Goal: Information Seeking & Learning: Stay updated

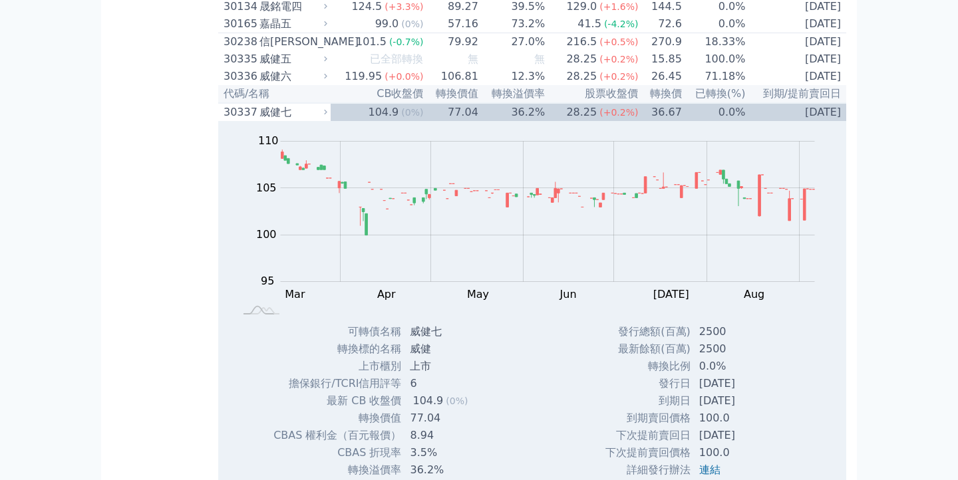
scroll to position [1852, 0]
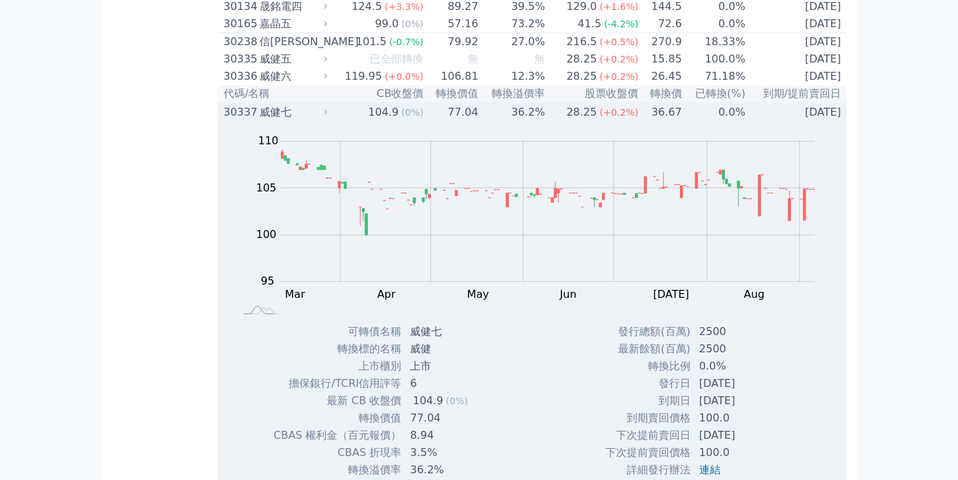
click at [337, 121] on td "104.9 (0%)" at bounding box center [377, 112] width 93 height 18
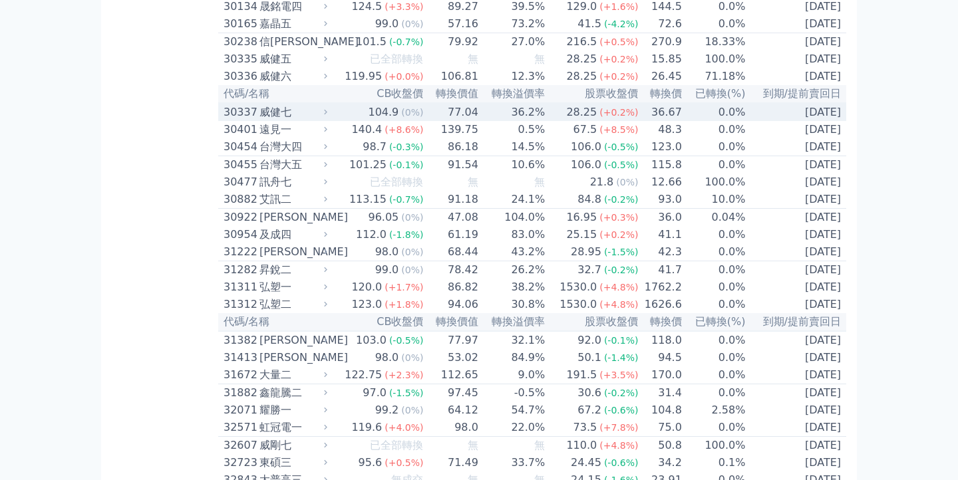
click at [337, 121] on td "104.9 (0%)" at bounding box center [377, 112] width 93 height 18
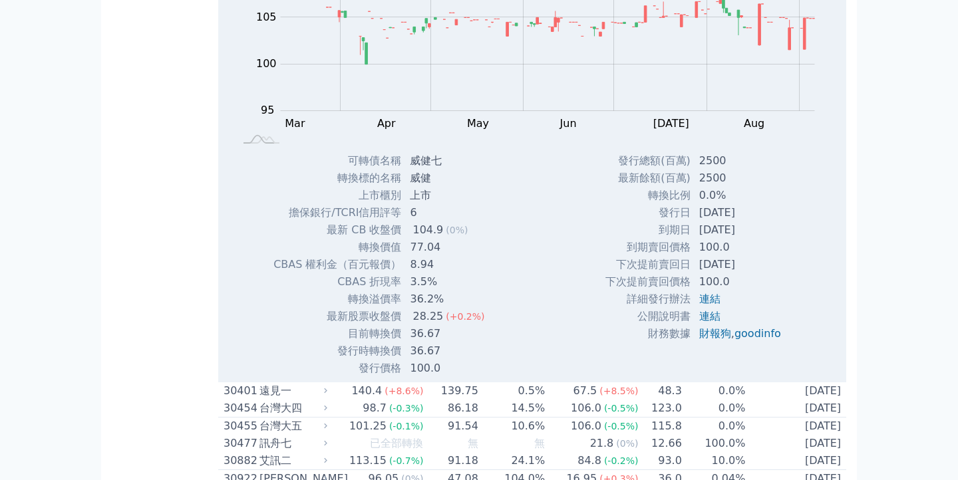
scroll to position [2012, 0]
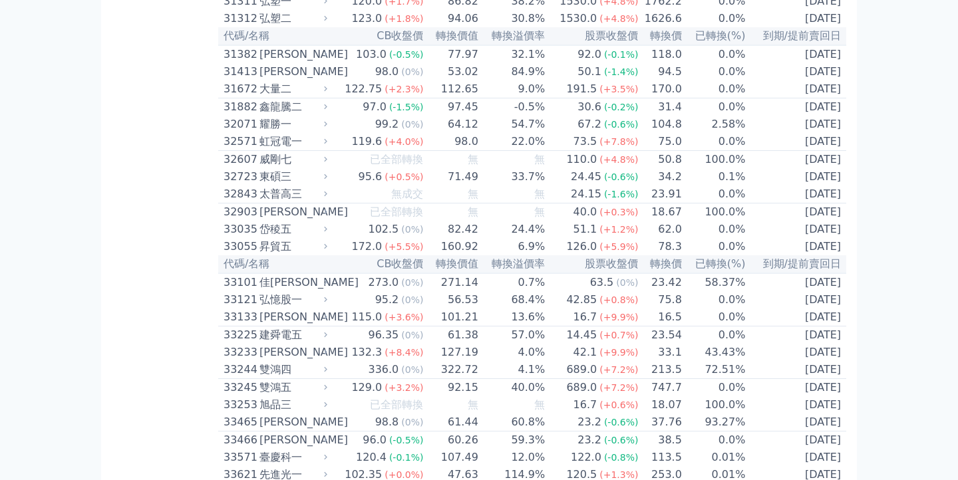
scroll to position [2363, 0]
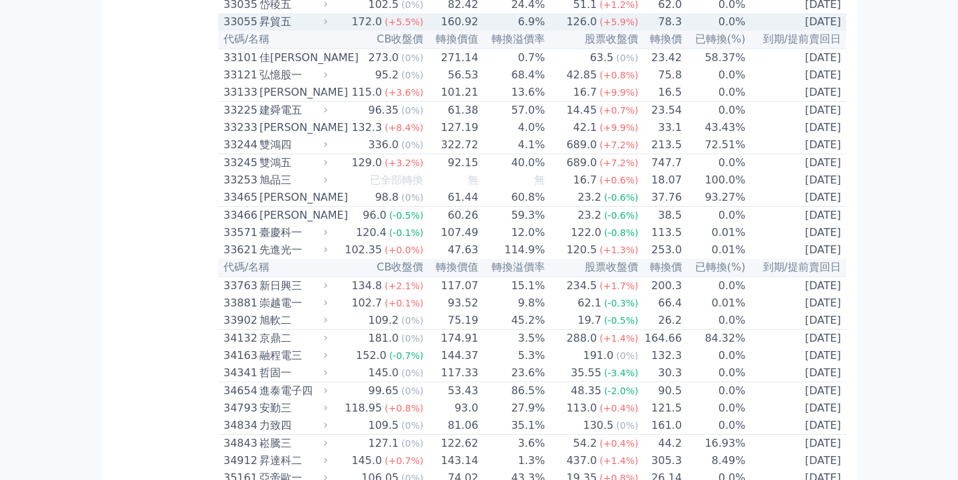
click at [420, 27] on span "(+5.5%)" at bounding box center [404, 22] width 39 height 11
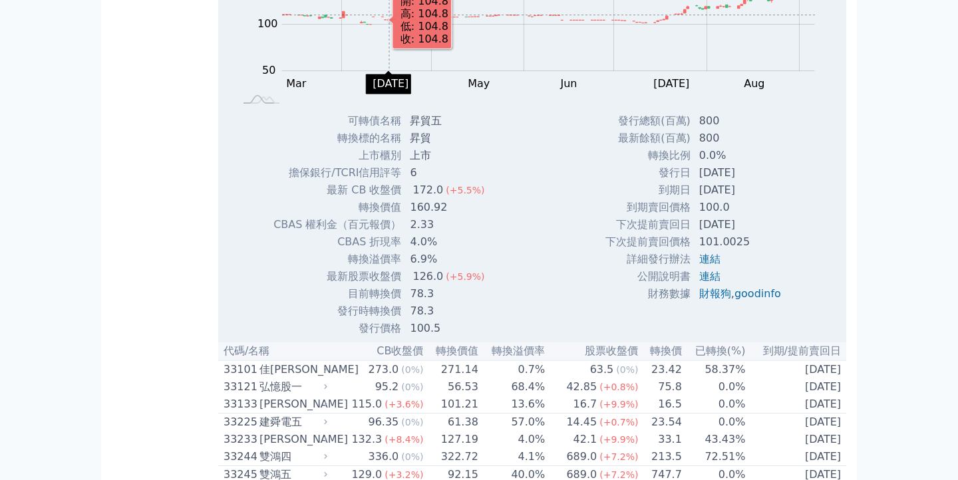
scroll to position [2479, 0]
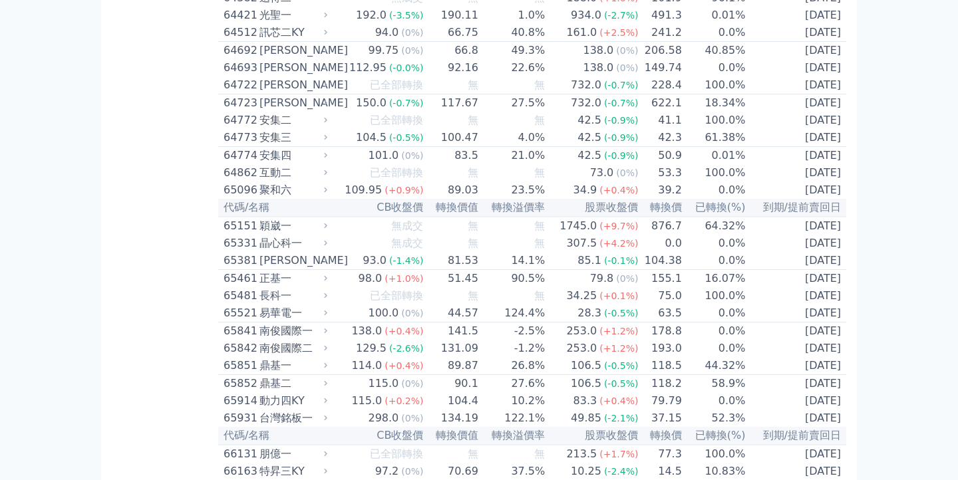
scroll to position [5646, 0]
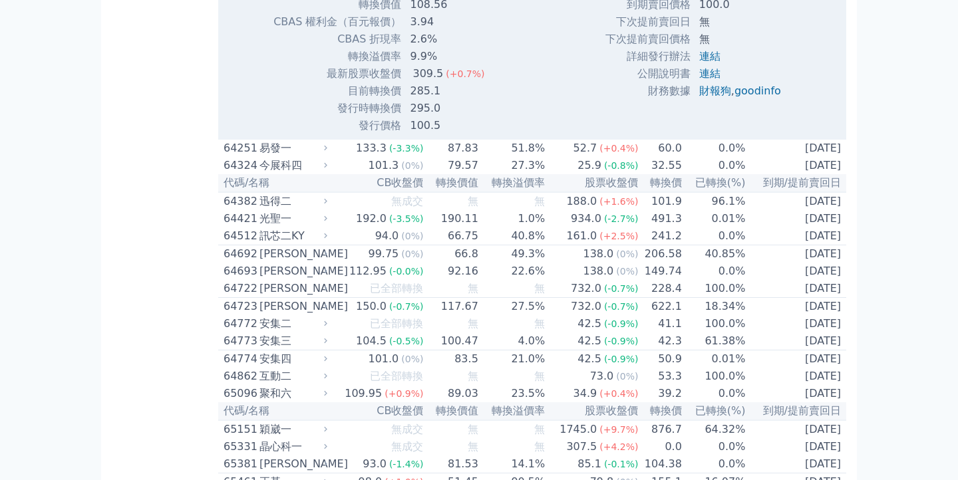
scroll to position [5842, 0]
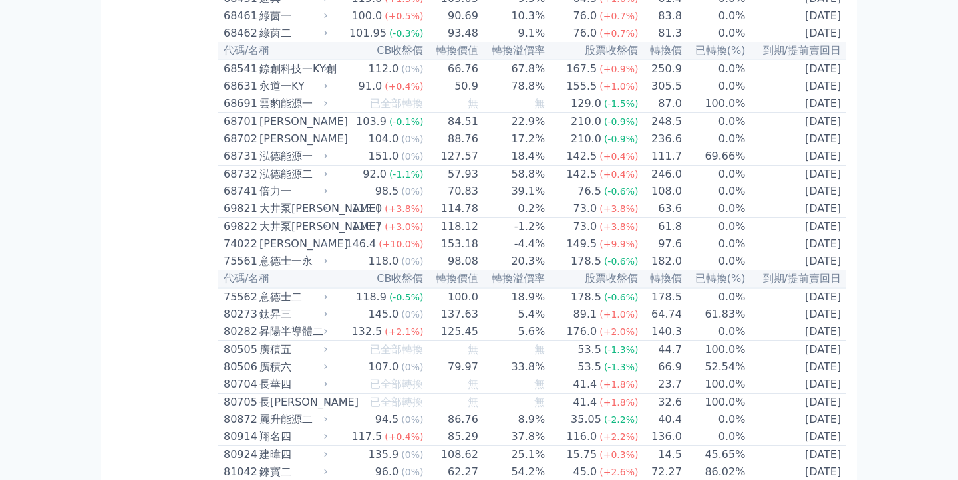
scroll to position [6461, 0]
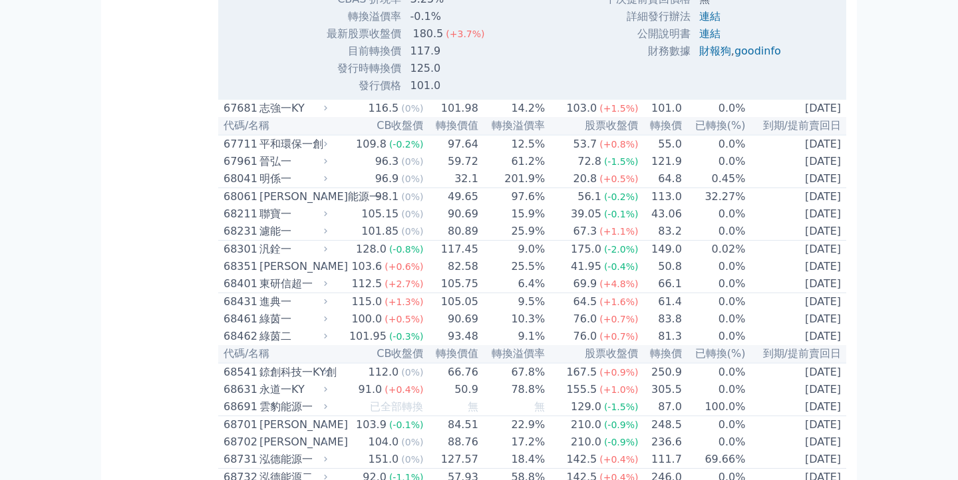
scroll to position [6587, 0]
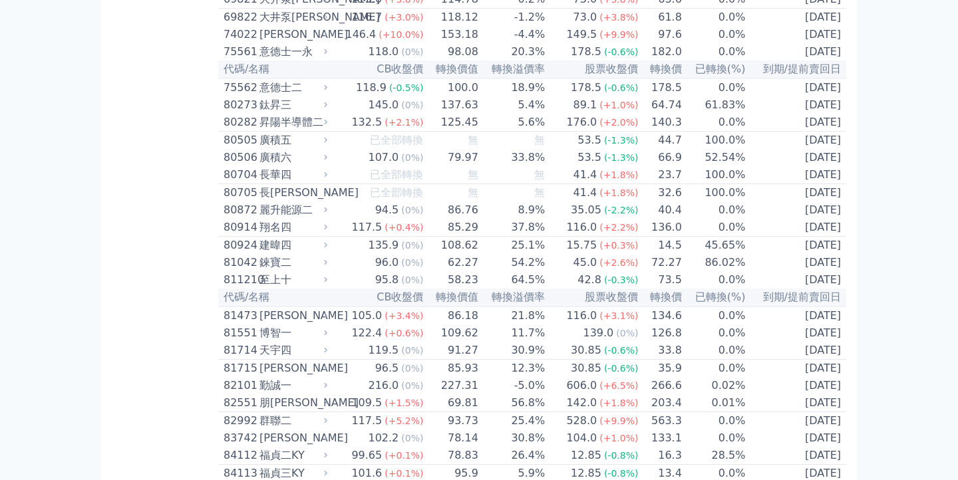
scroll to position [6772, 0]
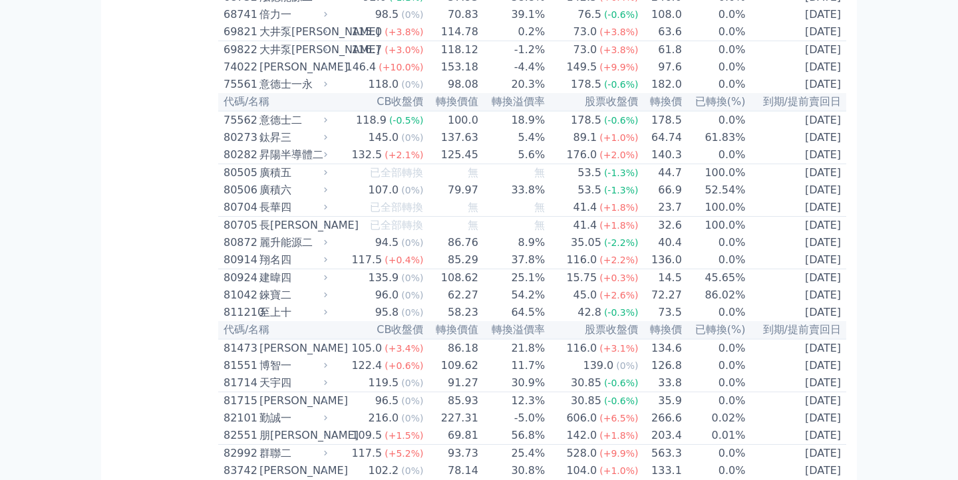
scroll to position [6964, 0]
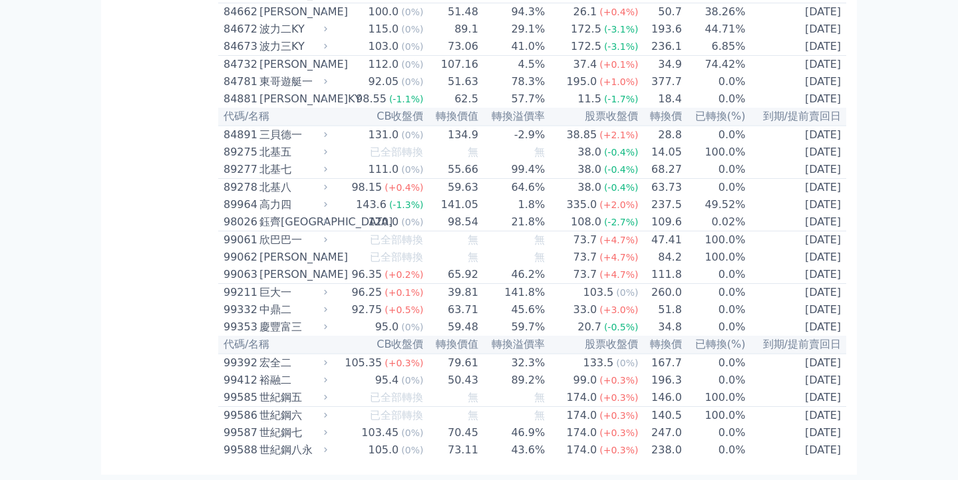
scroll to position [7539, 0]
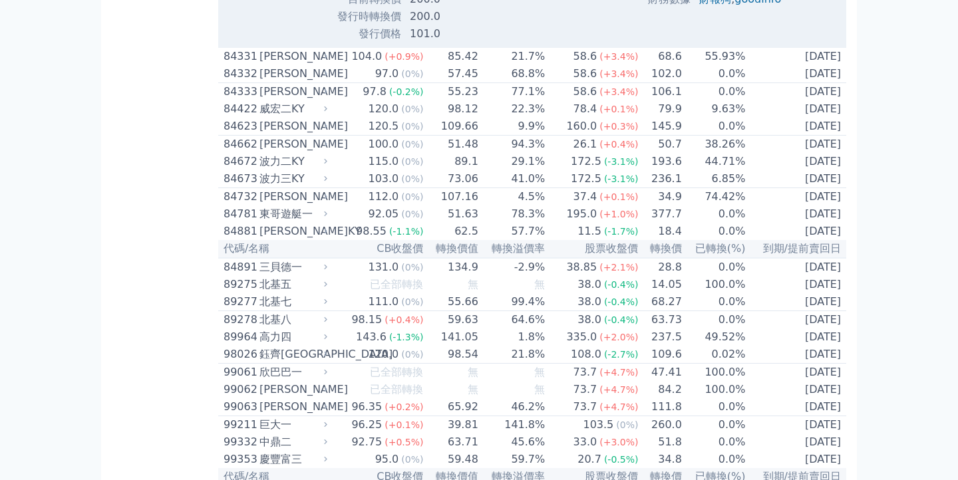
scroll to position [7605, 0]
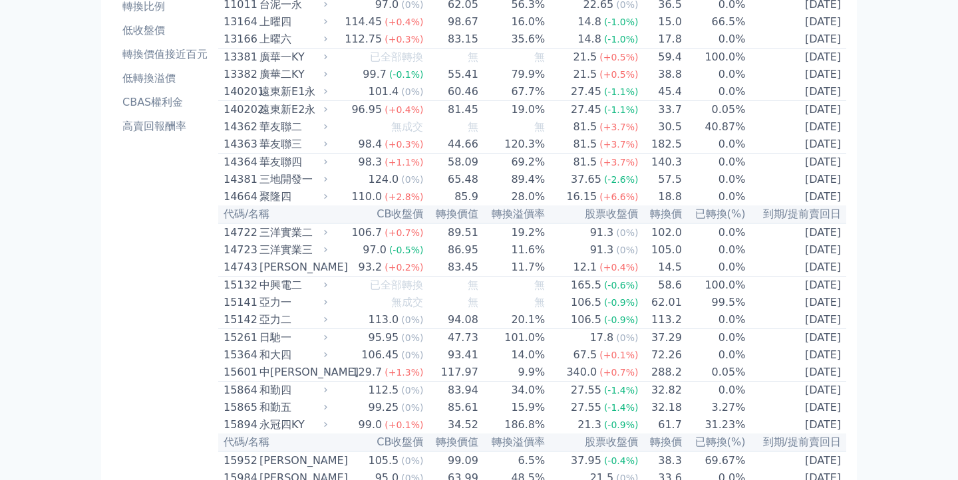
scroll to position [0, 0]
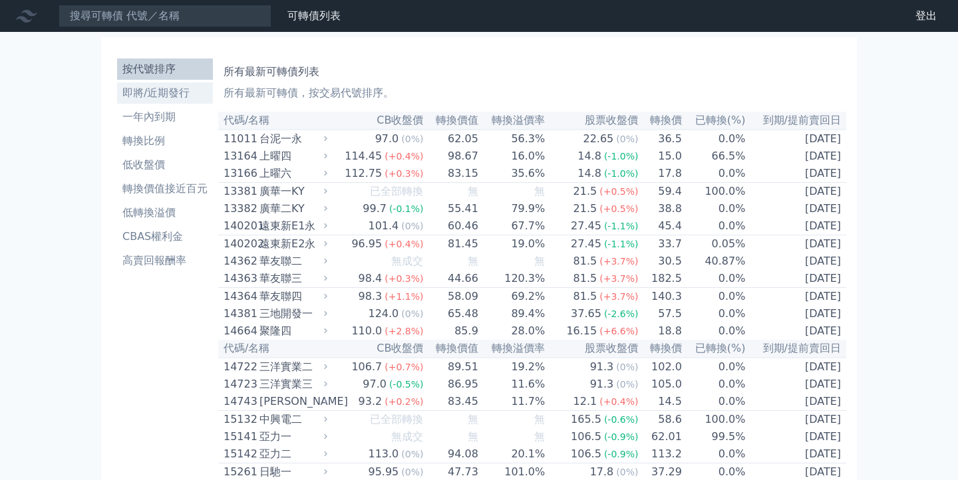
click at [154, 98] on li "即將/近期發行" at bounding box center [165, 93] width 96 height 16
